Goal: Information Seeking & Learning: Learn about a topic

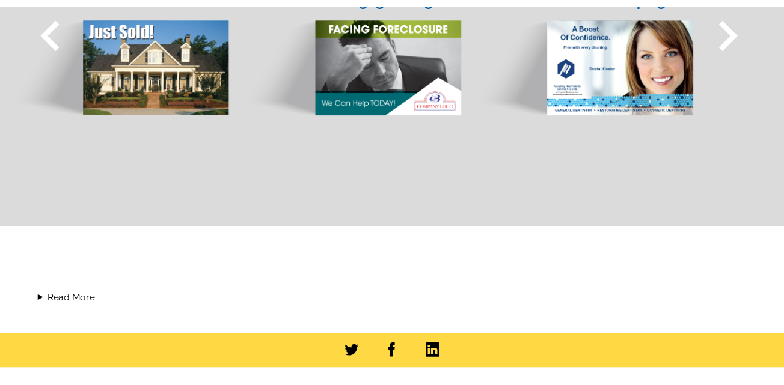
scroll to position [1348, 0]
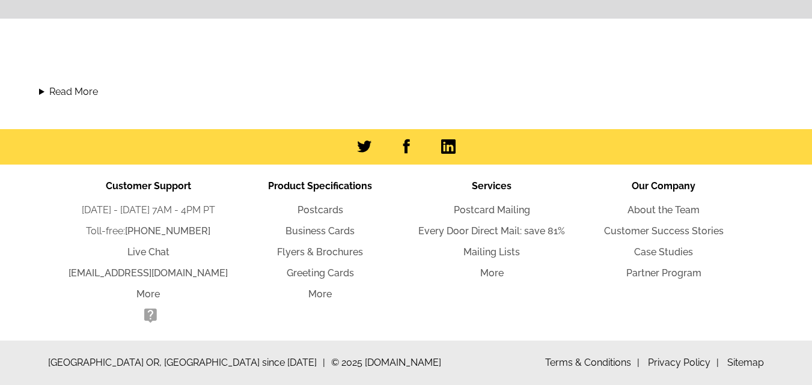
click at [691, 111] on div "Read More Order Postcards and More Online With Expresscopy! Are you searching f…" at bounding box center [406, 92] width 794 height 75
click at [55, 274] on ul "Customer Support [DATE] - [DATE] 7AM - 4PM PT Toll-free: [PHONE_NUMBER] Live Ch…" at bounding box center [406, 253] width 716 height 176
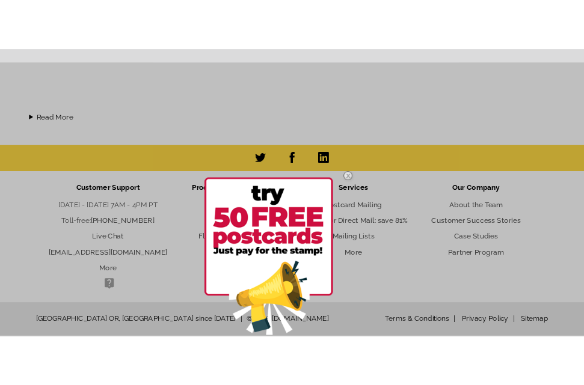
scroll to position [1365, 0]
